Goal: Task Accomplishment & Management: Manage account settings

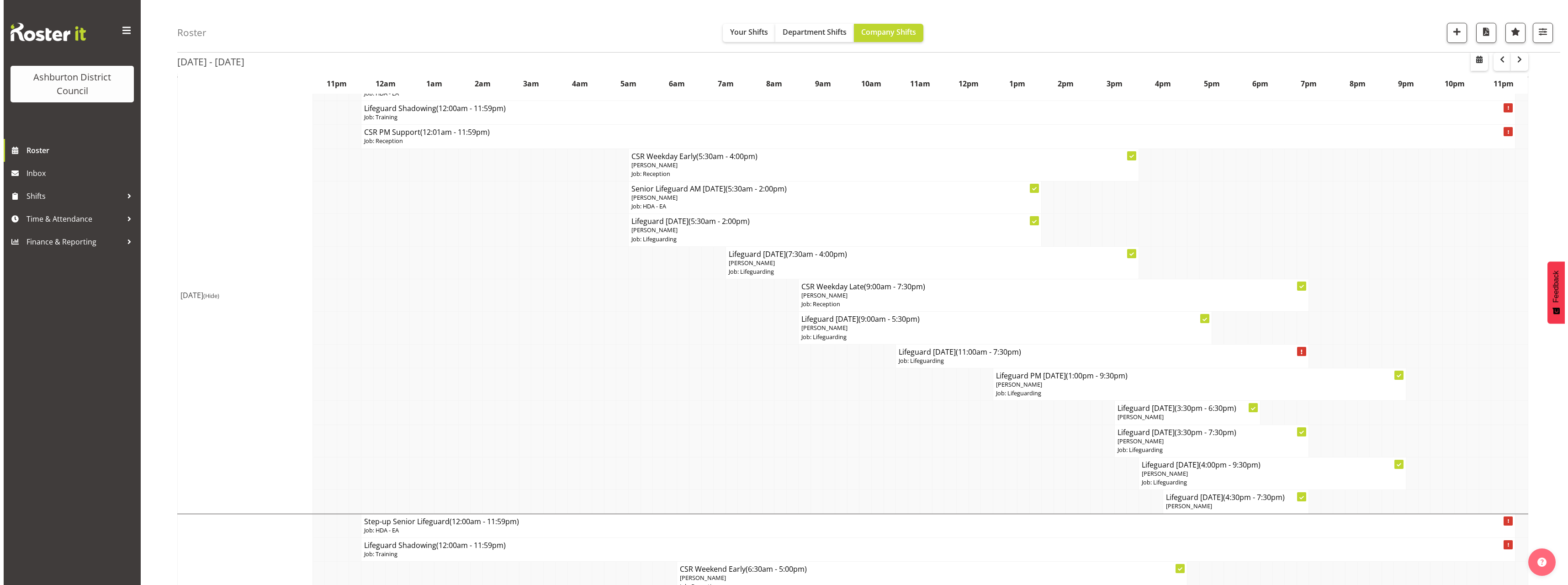
scroll to position [183, 0]
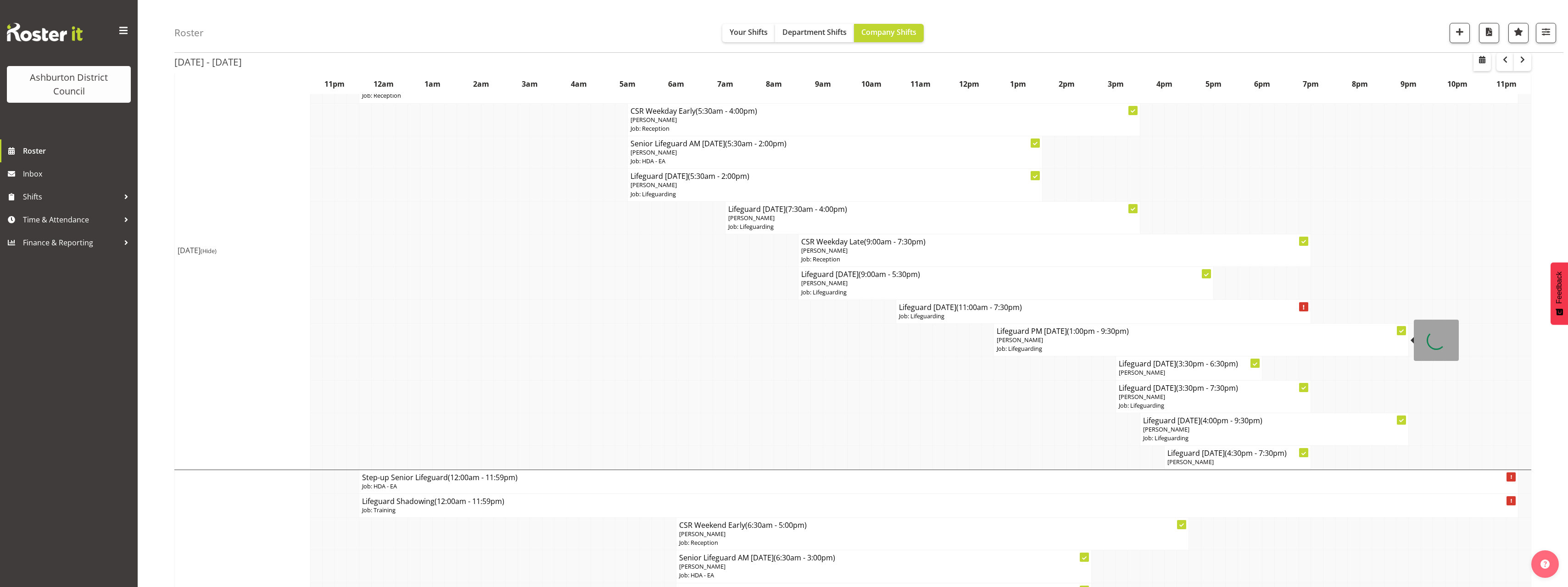
click at [1069, 345] on p "Job: Lifeguarding" at bounding box center [1201, 349] width 409 height 9
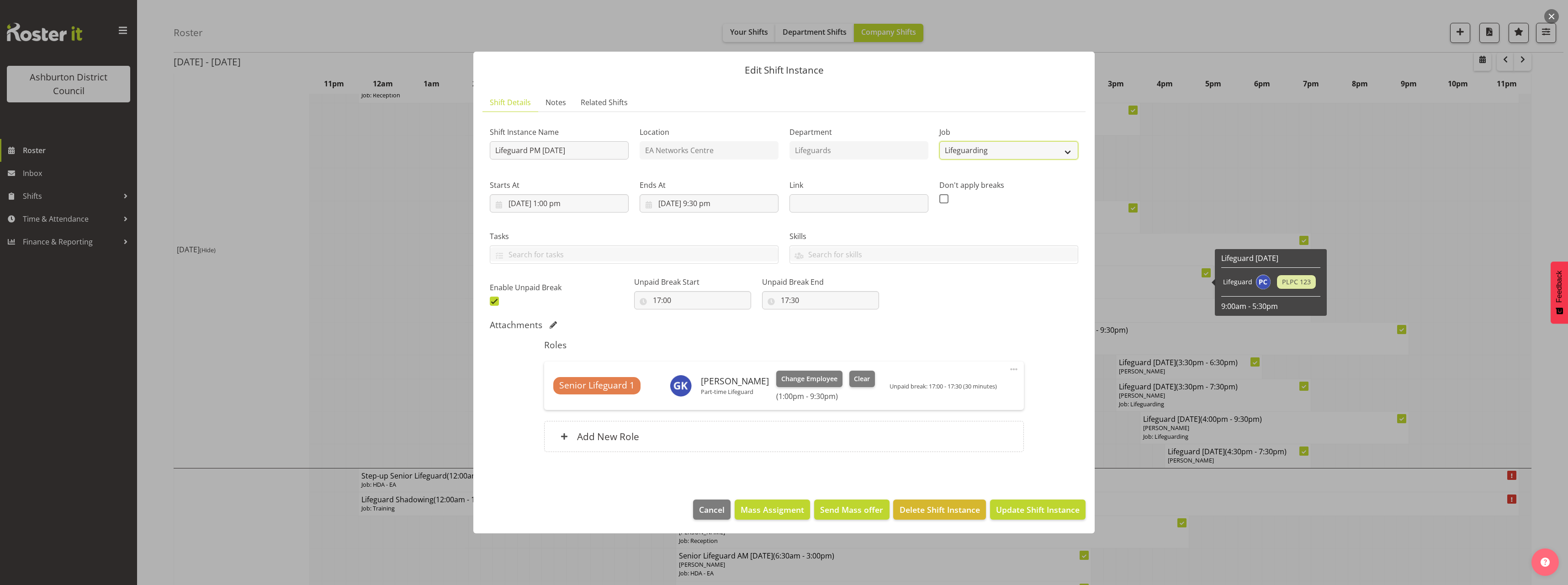
click at [1010, 150] on select "Create new job Casual HDA - CSR HDA - EA Lifeguarding LTS- Alt Duties Ordinary …" at bounding box center [1009, 150] width 139 height 18
select select "34"
click at [939, 141] on select "Create new job Casual HDA - CSR HDA - EA Lifeguarding LTS- Alt Duties Ordinary …" at bounding box center [1009, 150] width 139 height 18
click at [1038, 513] on span "Update Shift Instance" at bounding box center [1037, 510] width 83 height 12
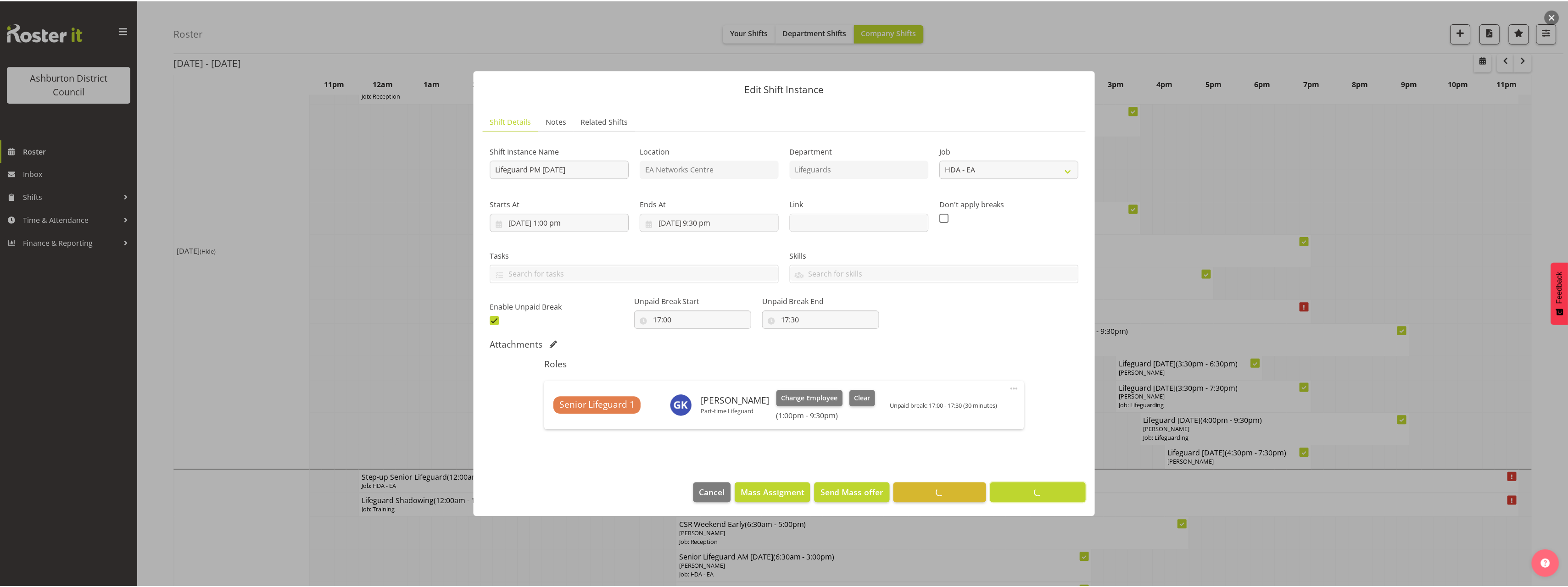
scroll to position [0, 0]
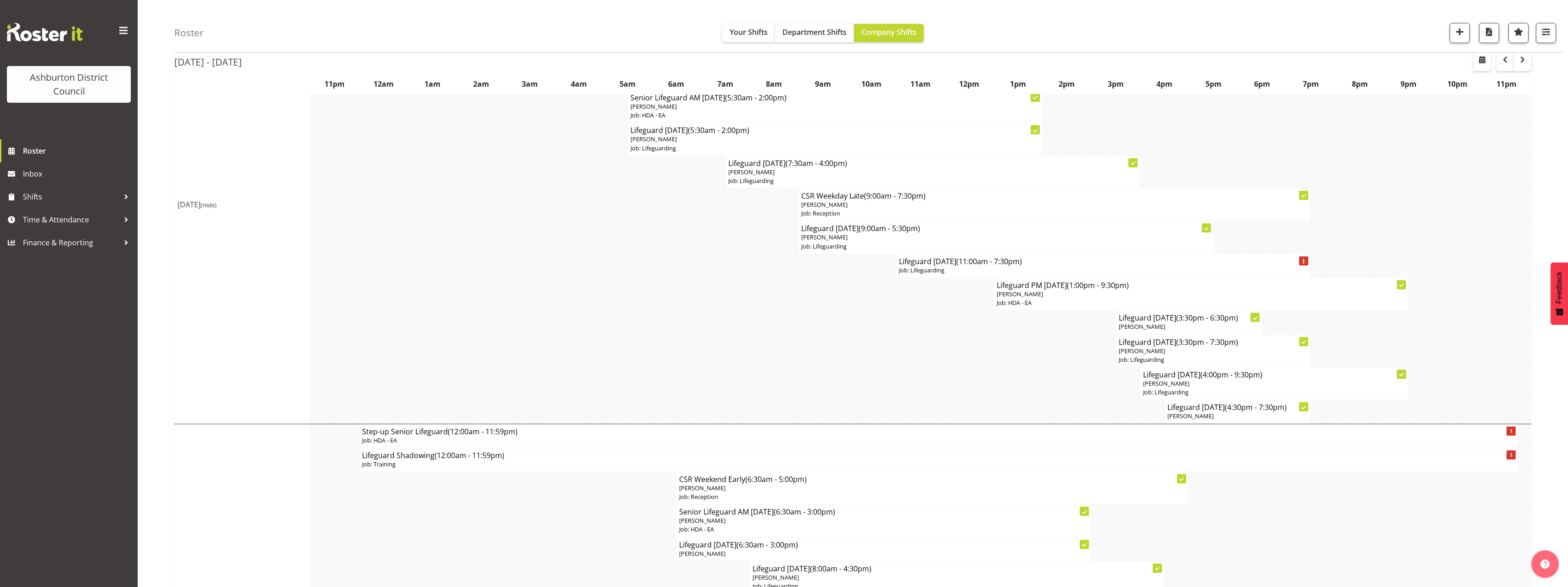
click at [1542, 439] on div "[DATE] - [DATE] [DATE] - [DATE] [DATE] Day Week Fortnight Month calendar Month …" at bounding box center [871, 571] width 1394 height 1426
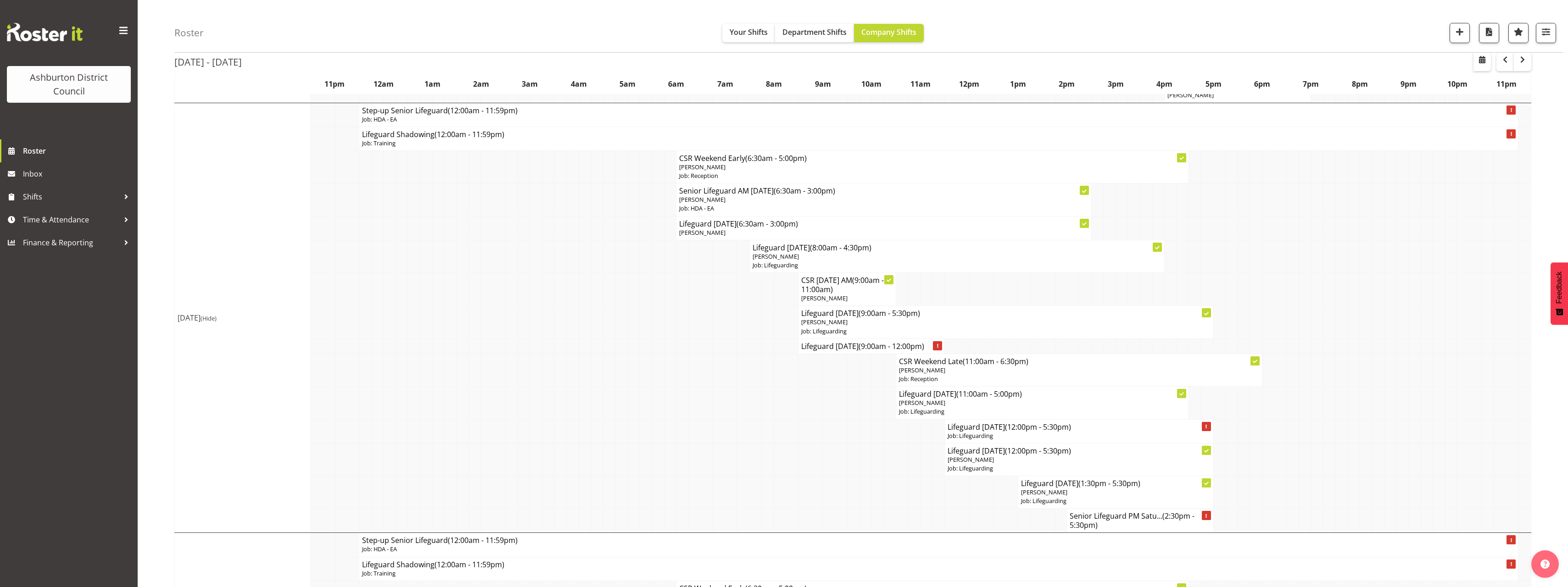
scroll to position [596, 0]
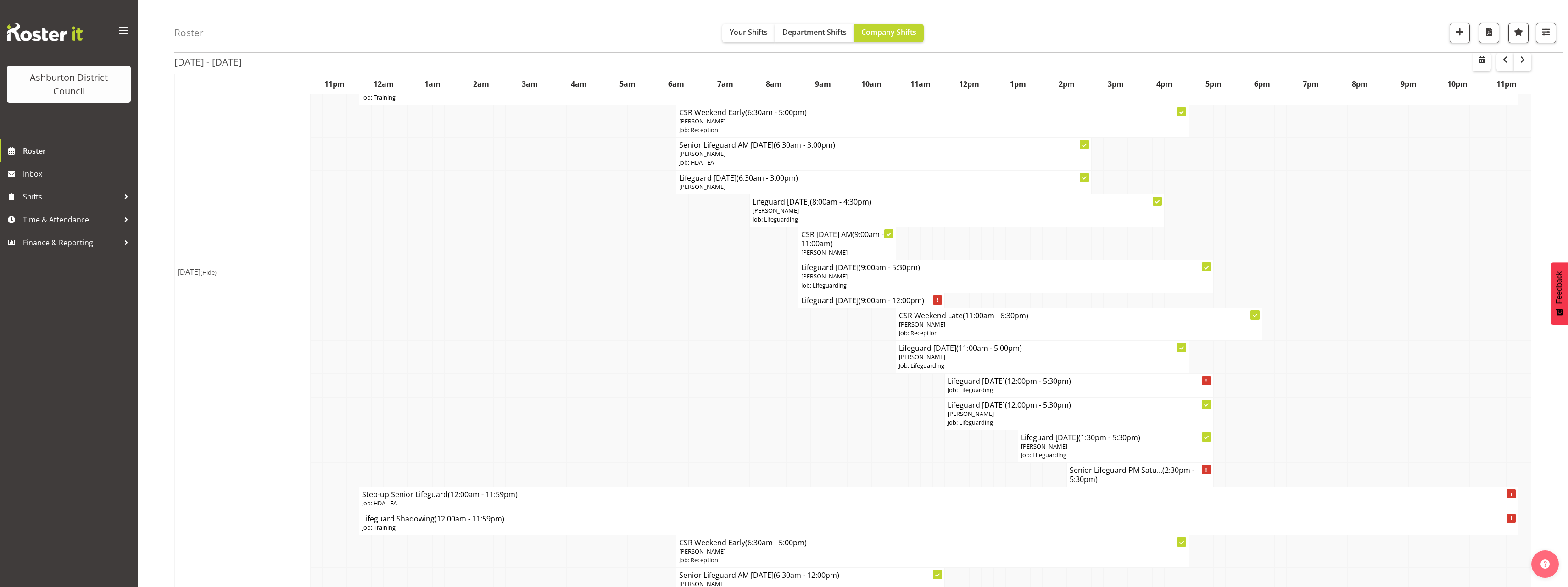
click at [1542, 440] on div "[DATE] - [DATE] [DATE] - [DATE] [DATE] Day Week Fortnight Month calendar Month …" at bounding box center [871, 203] width 1394 height 1426
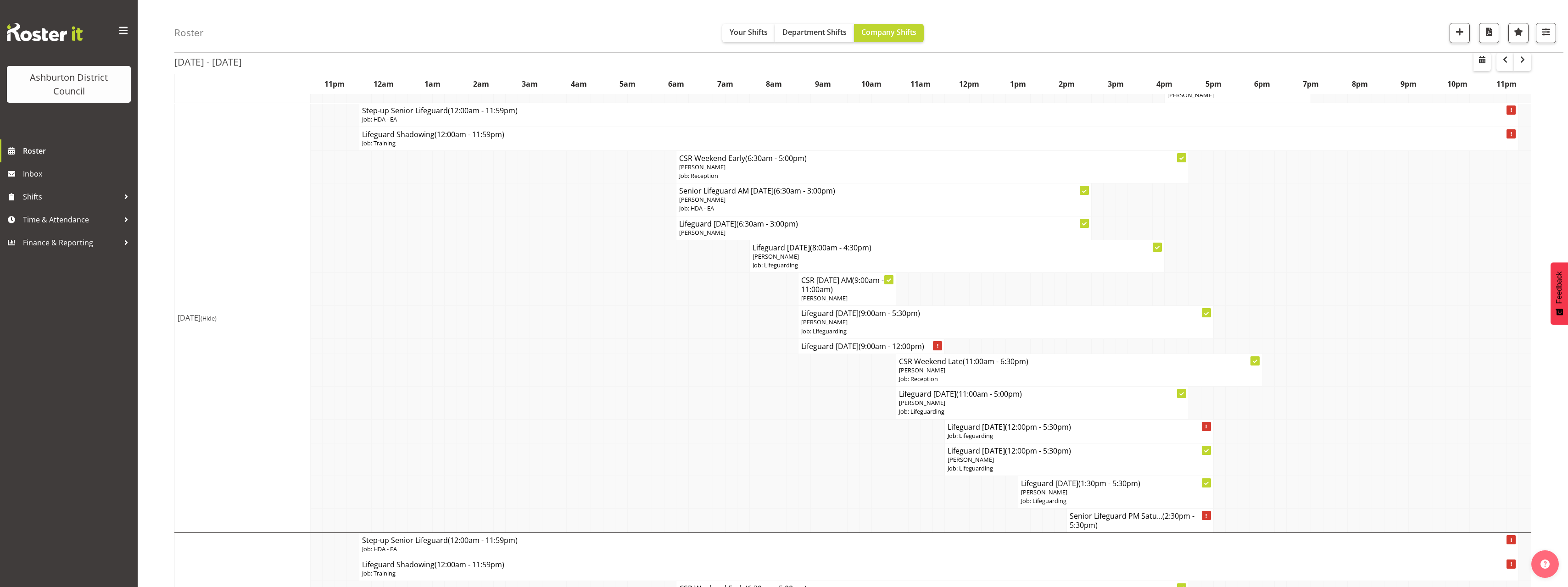
scroll to position [505, 0]
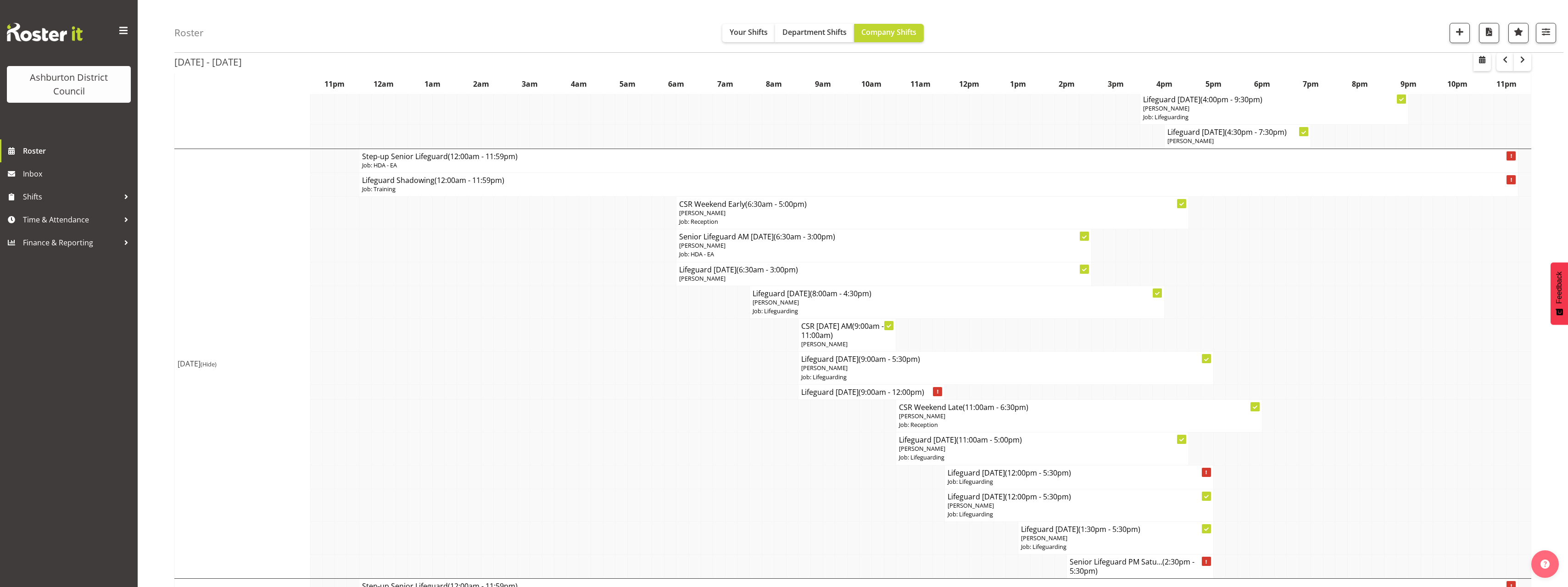
click at [1542, 440] on div "[DATE] - [DATE] [DATE] - [DATE] [DATE] Day Week Fortnight Month calendar Month …" at bounding box center [871, 295] width 1394 height 1426
